Goal: Navigation & Orientation: Find specific page/section

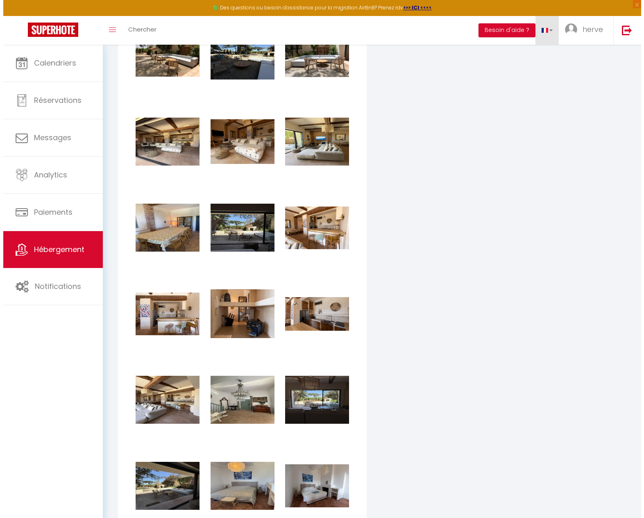
scroll to position [199, 0]
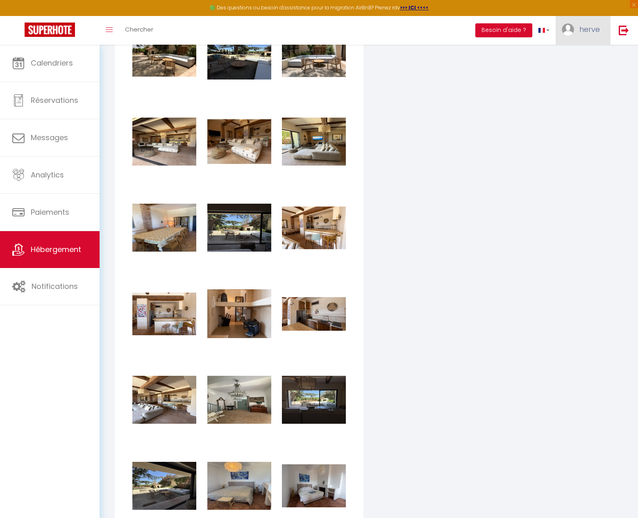
click at [603, 30] on link "herve" at bounding box center [583, 30] width 55 height 29
click at [513, 30] on button "Besoin d'aide ?" at bounding box center [503, 30] width 57 height 14
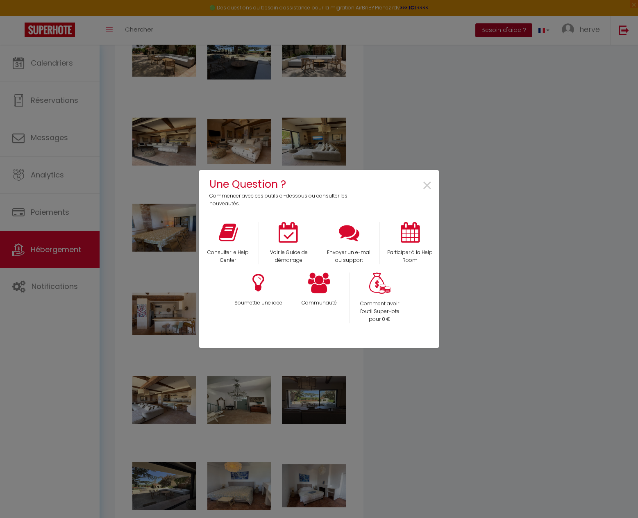
scroll to position [0, 223]
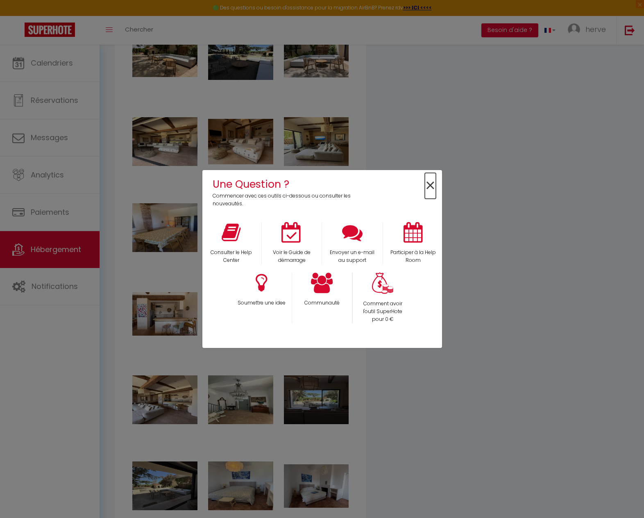
click at [434, 183] on span "×" at bounding box center [430, 186] width 11 height 26
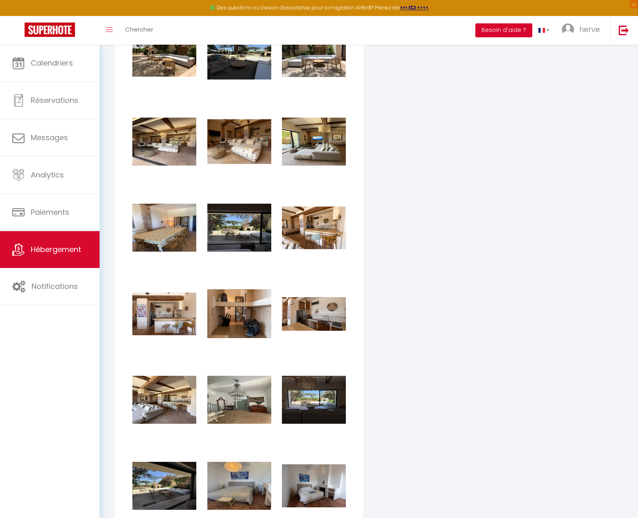
drag, startPoint x: 509, startPoint y: 29, endPoint x: 502, endPoint y: 37, distance: 10.4
click at [498, 45] on div "Coordonnées GPS Latitude 42.5631687 Longitude 2.8302912 Afficher Afficher dans …" at bounding box center [498, 232] width 259 height 1496
click at [504, 32] on button "Besoin d'aide ?" at bounding box center [503, 30] width 57 height 14
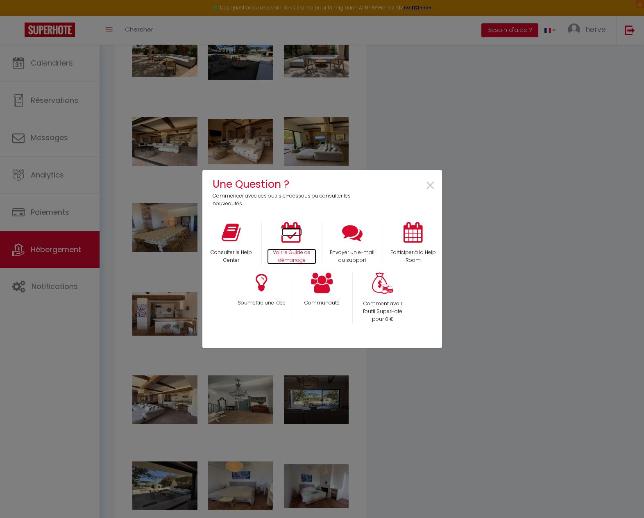
click at [288, 232] on icon at bounding box center [292, 232] width 20 height 20
drag, startPoint x: 426, startPoint y: 181, endPoint x: 437, endPoint y: 182, distance: 11.1
click at [426, 181] on span "×" at bounding box center [430, 186] width 11 height 26
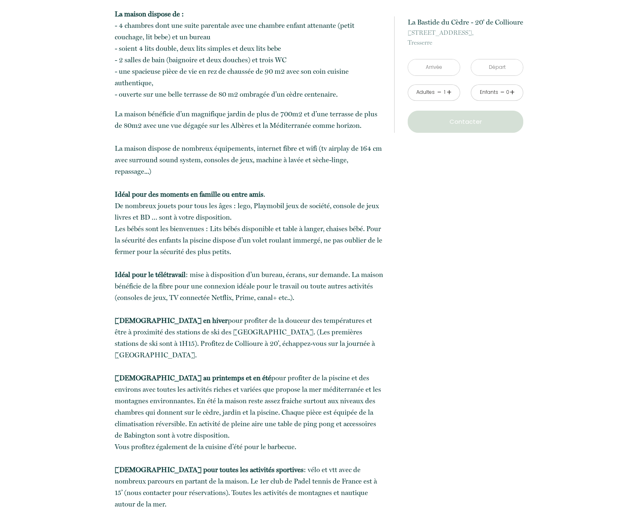
drag, startPoint x: 314, startPoint y: 142, endPoint x: 313, endPoint y: 150, distance: 8.0
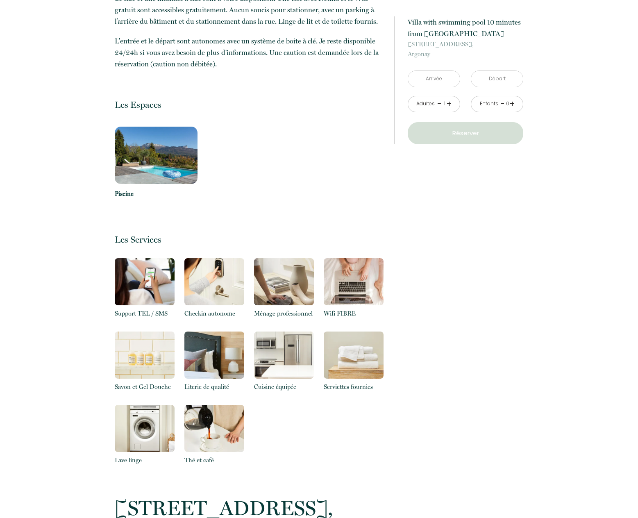
scroll to position [369, 0]
